Goal: Transaction & Acquisition: Purchase product/service

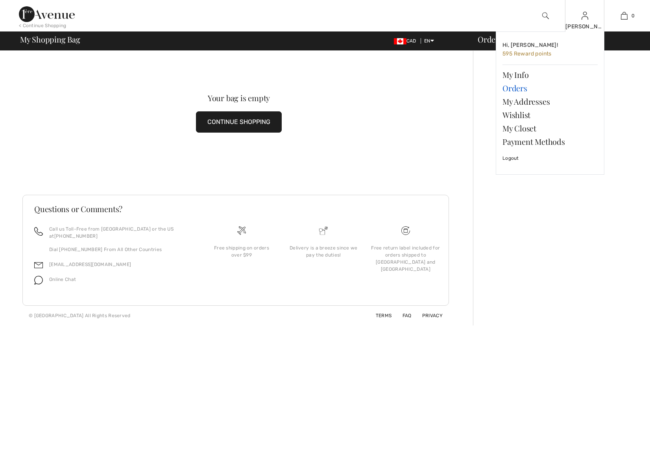
click at [515, 88] on link "Orders" at bounding box center [549, 87] width 95 height 13
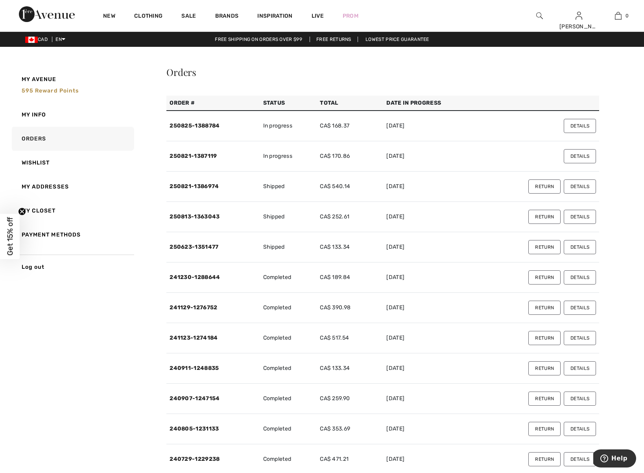
click at [539, 187] on button "Return" at bounding box center [544, 186] width 32 height 14
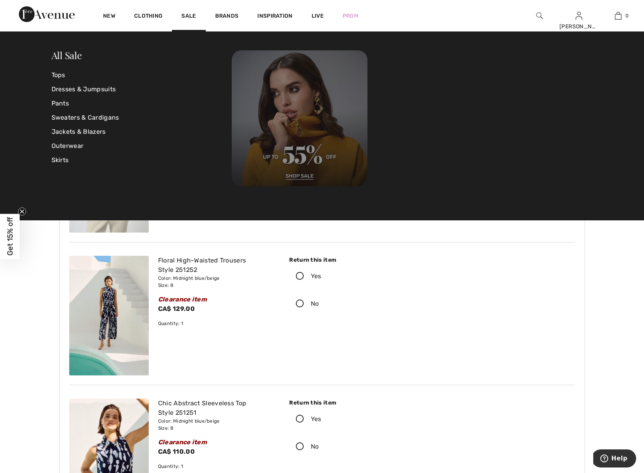
click at [319, 168] on img at bounding box center [300, 118] width 136 height 136
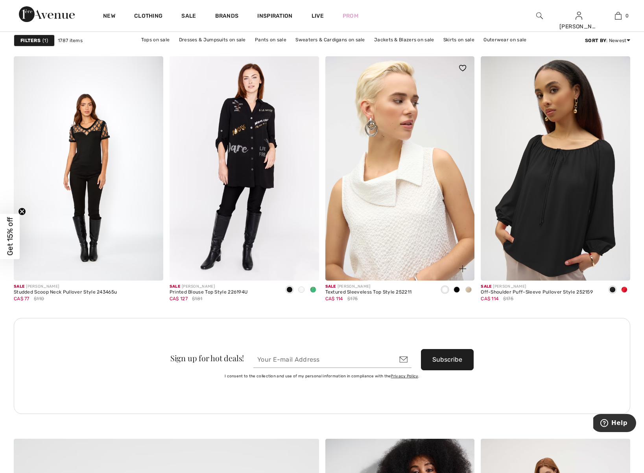
scroll to position [1734, 0]
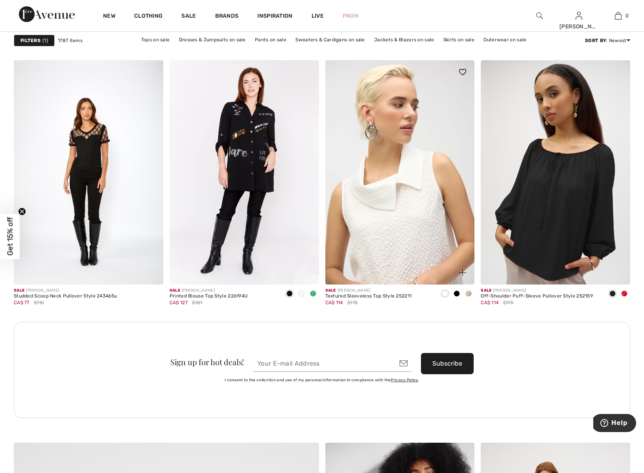
click at [395, 217] on img at bounding box center [399, 172] width 149 height 224
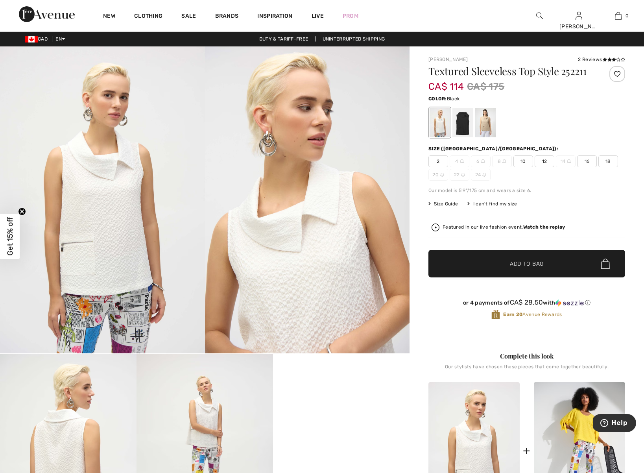
click at [465, 131] on div at bounding box center [462, 122] width 20 height 29
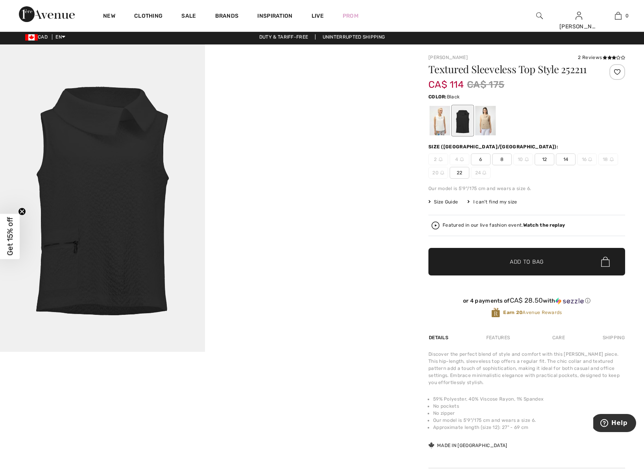
scroll to position [3, 0]
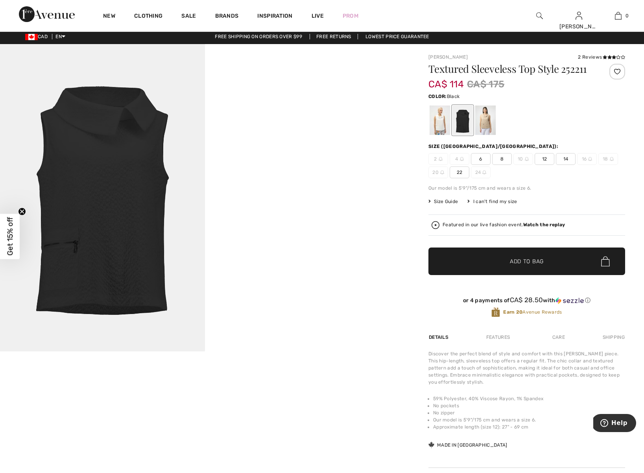
click at [479, 161] on span "6" at bounding box center [481, 159] width 20 height 12
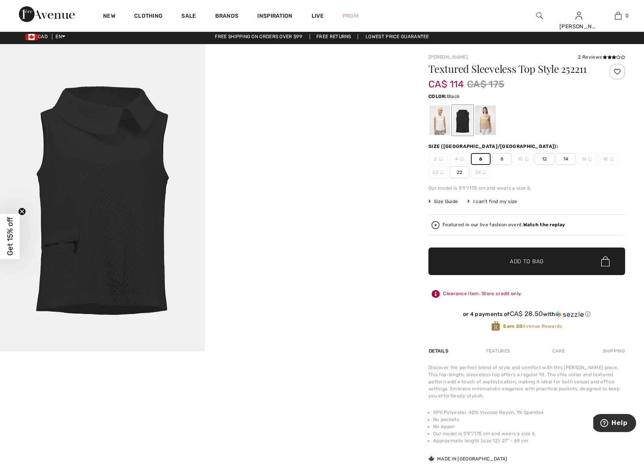
scroll to position [3, 0]
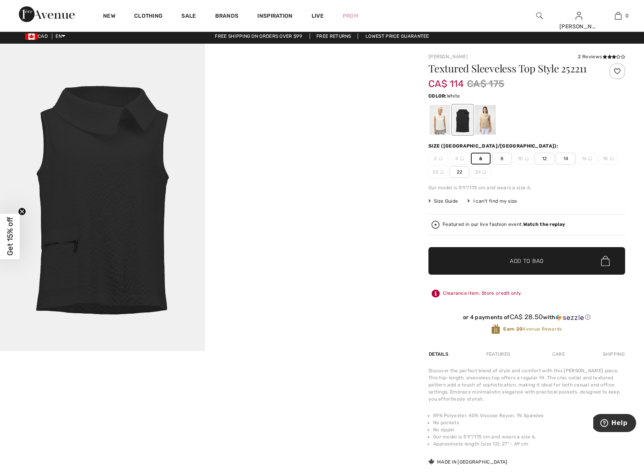
click at [440, 124] on div at bounding box center [439, 119] width 20 height 29
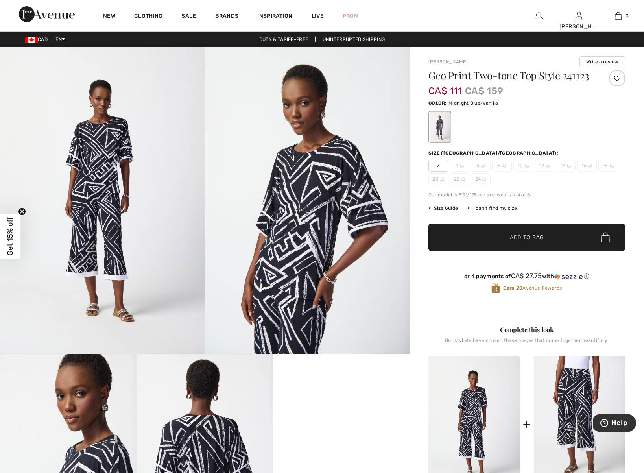
click at [572, 430] on img at bounding box center [579, 423] width 91 height 137
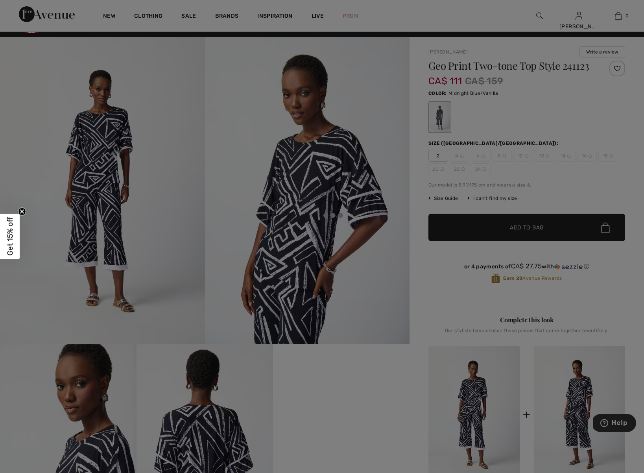
scroll to position [8, 0]
